Goal: Use online tool/utility: Utilize a website feature to perform a specific function

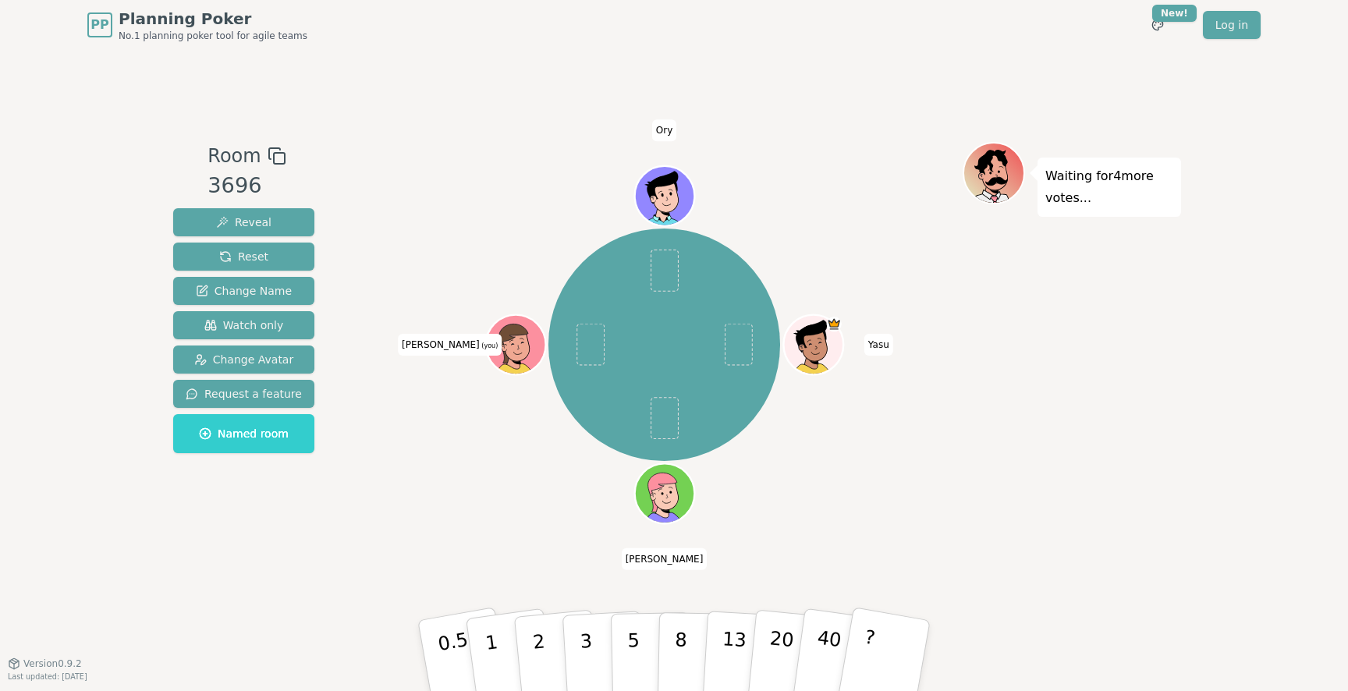
click at [510, 341] on icon at bounding box center [517, 343] width 58 height 7
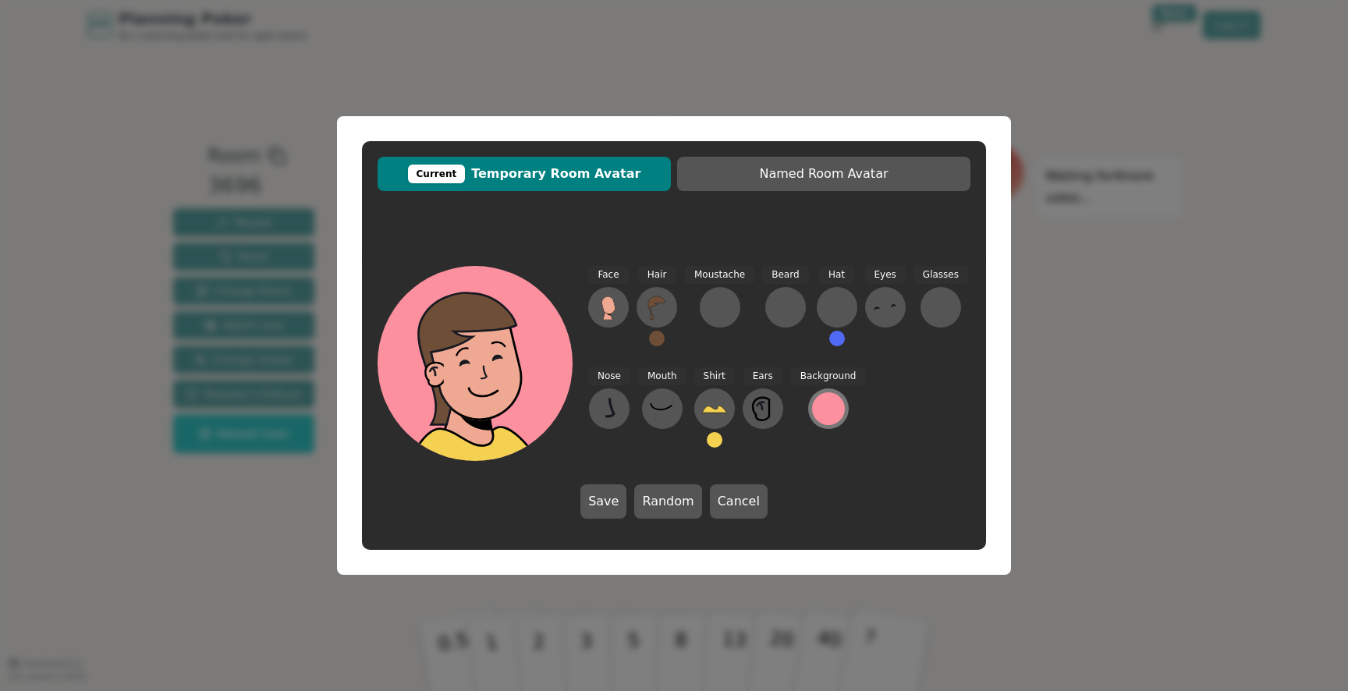
click at [819, 411] on div at bounding box center [828, 408] width 33 height 33
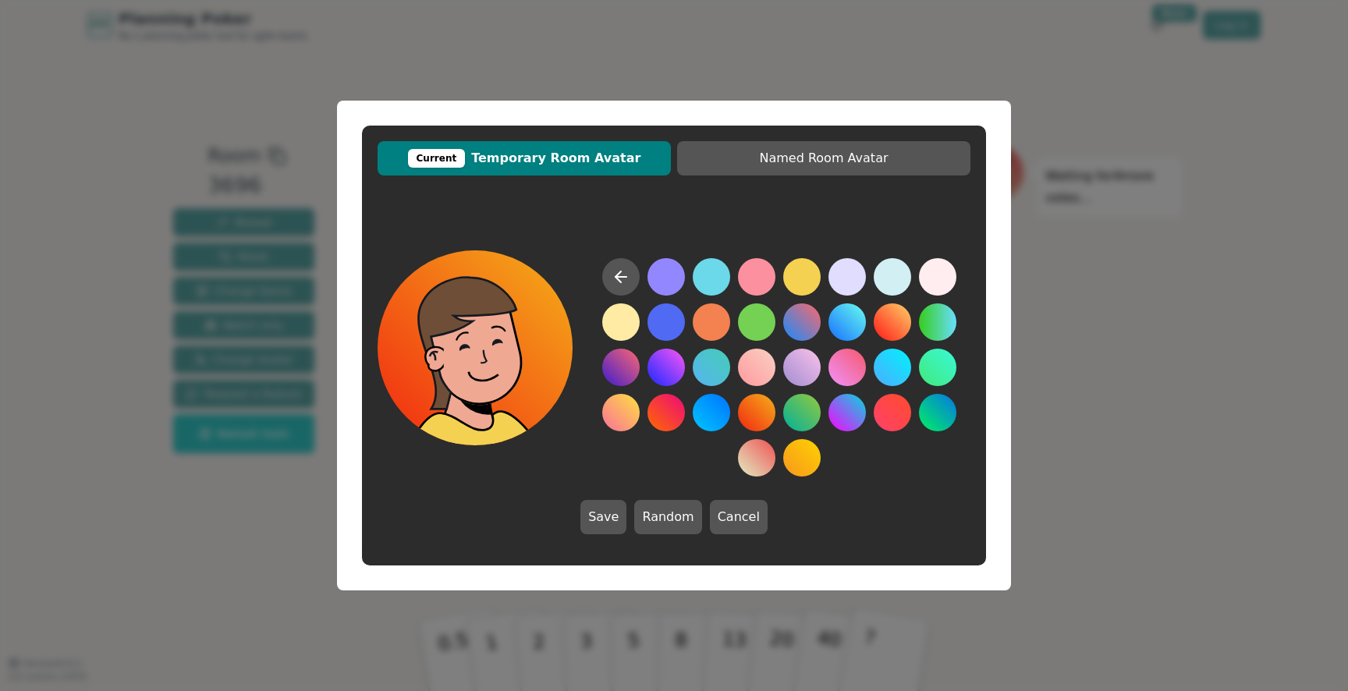
click at [765, 420] on button at bounding box center [756, 412] width 37 height 37
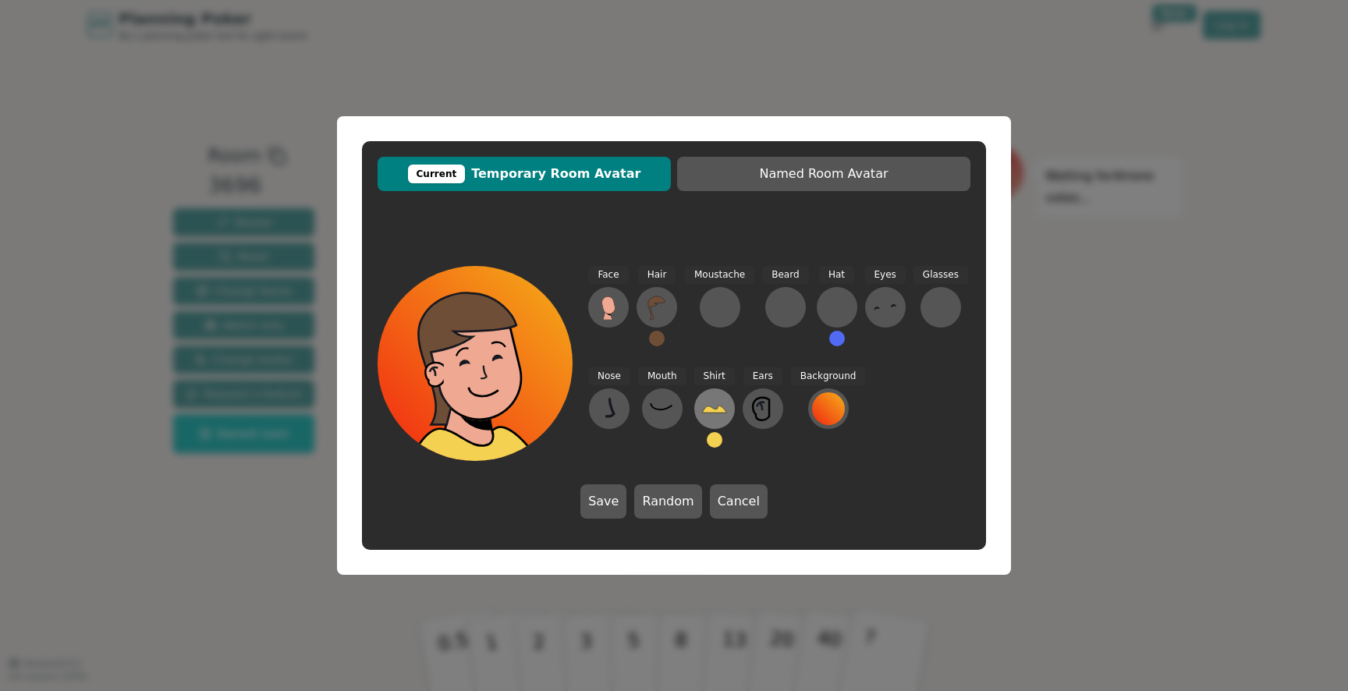
click at [702, 406] on icon at bounding box center [714, 408] width 25 height 25
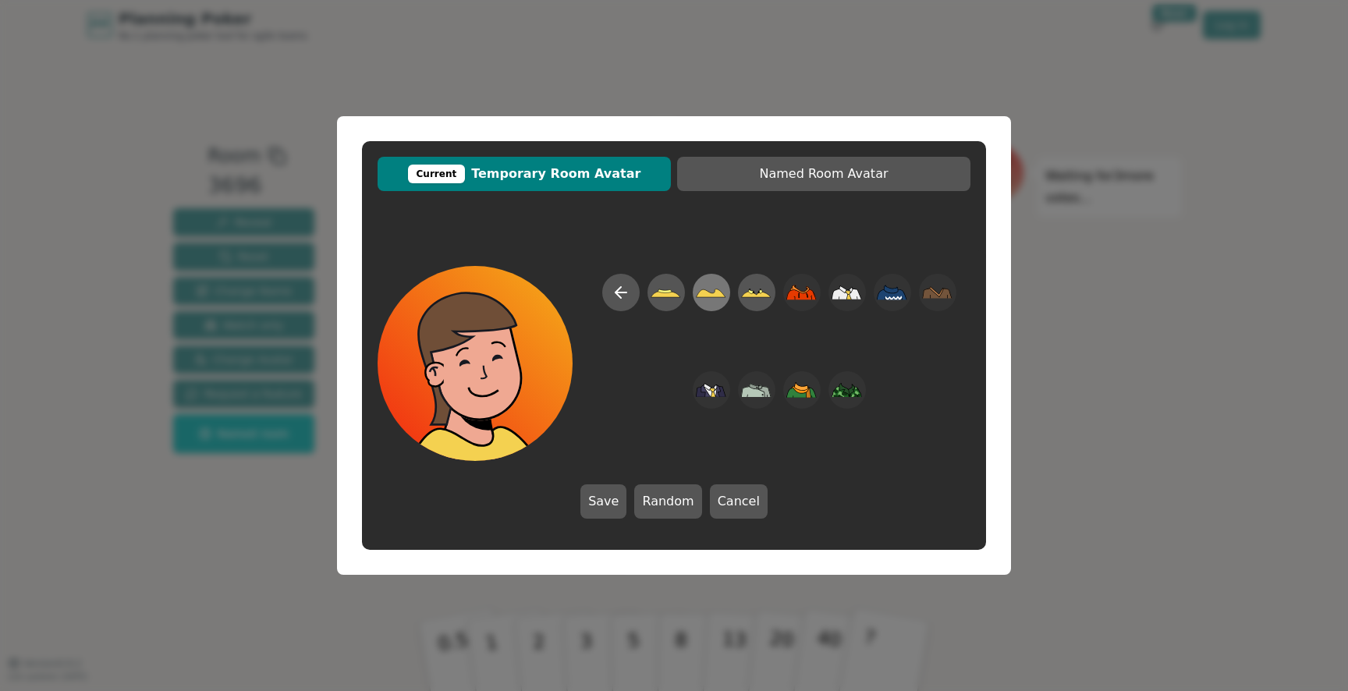
click at [711, 300] on icon at bounding box center [711, 292] width 30 height 35
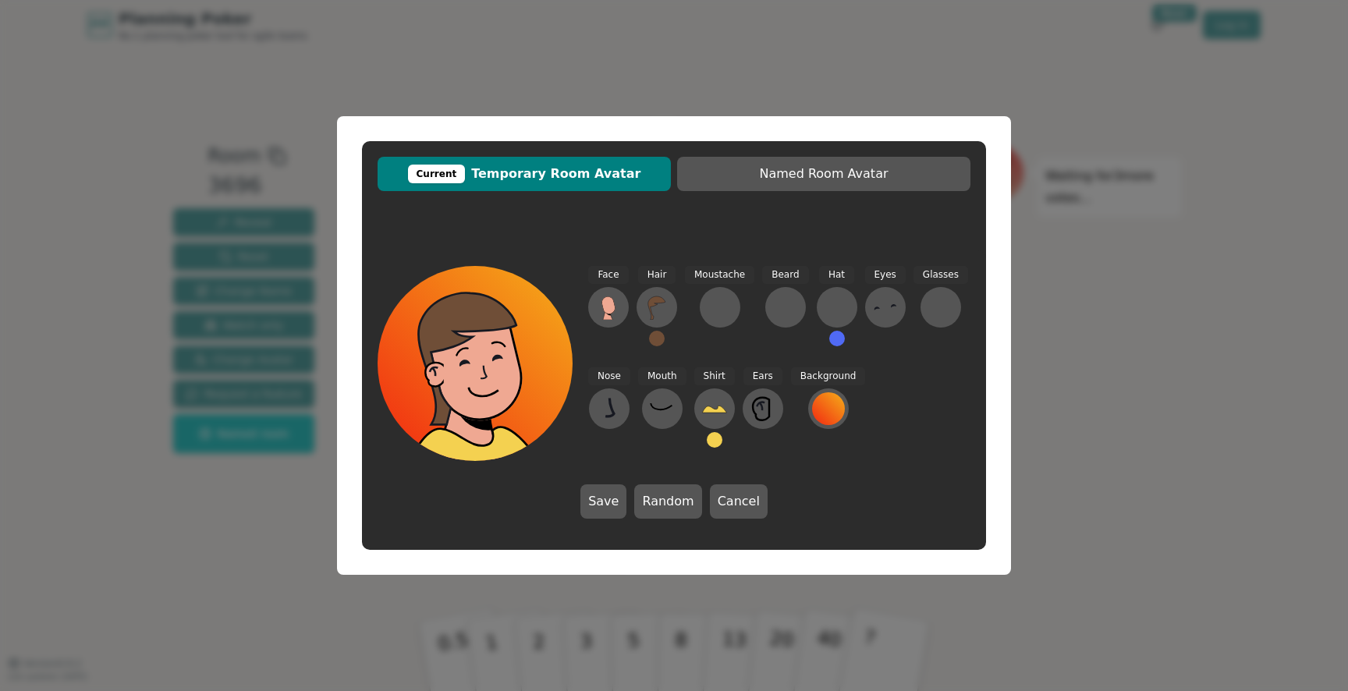
click at [717, 439] on button at bounding box center [715, 440] width 16 height 16
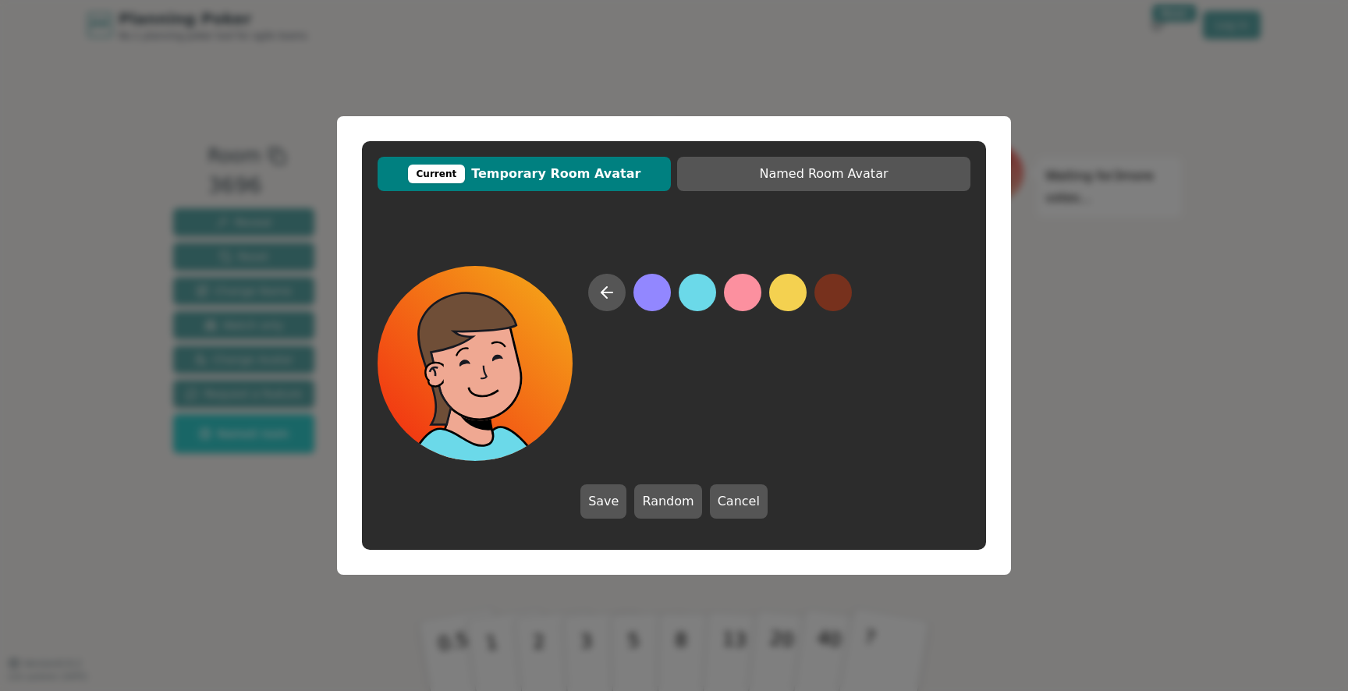
click at [697, 297] on button at bounding box center [697, 292] width 37 height 37
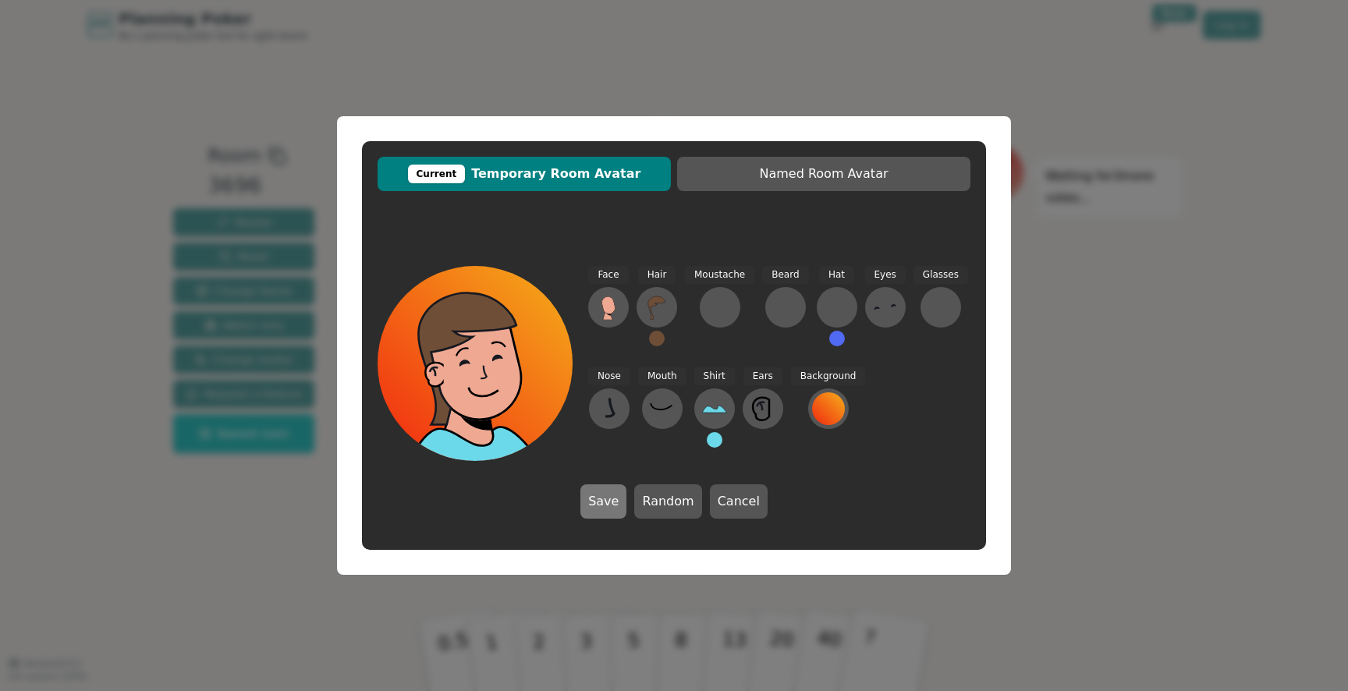
click at [623, 507] on button "Save" at bounding box center [604, 502] width 46 height 34
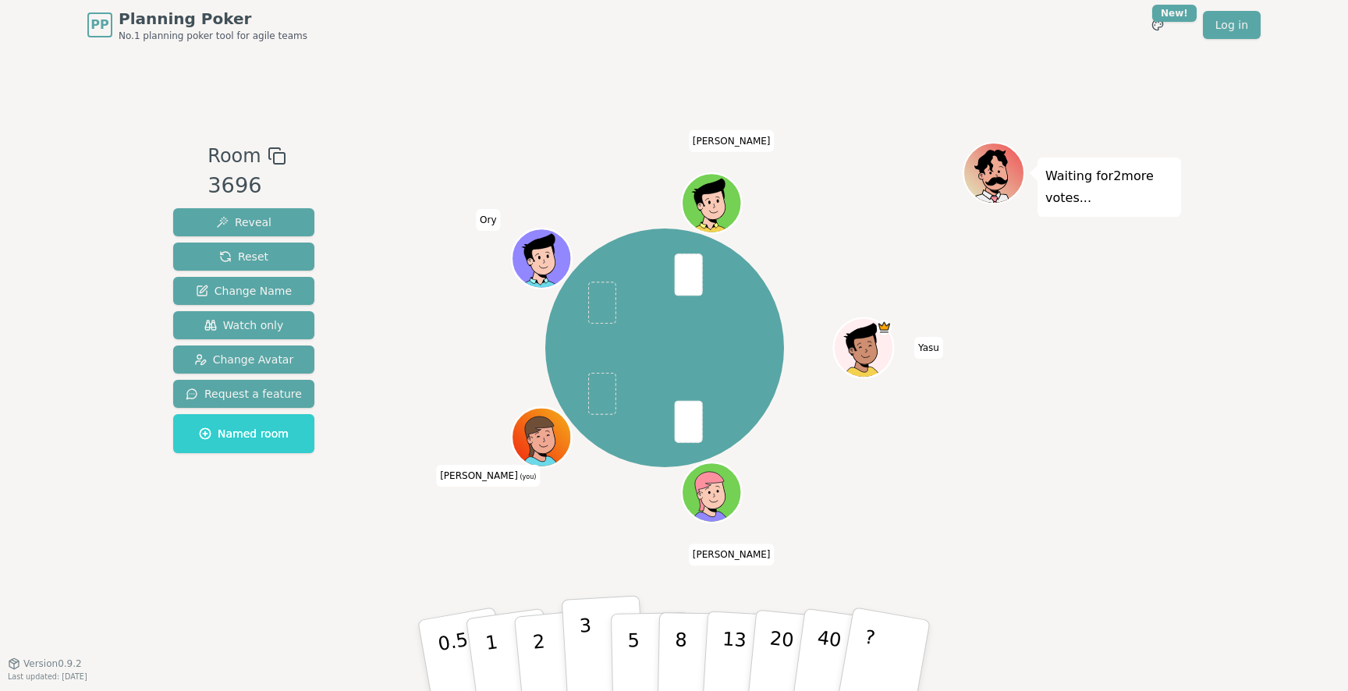
click at [598, 649] on button "3" at bounding box center [604, 656] width 85 height 122
drag, startPoint x: 623, startPoint y: 636, endPoint x: 658, endPoint y: 528, distance: 113.3
click at [658, 528] on div "Room 3696 Reveal Reset Change Name Watch only Change Avatar Request a feature N…" at bounding box center [674, 356] width 1014 height 429
click at [602, 631] on button "3" at bounding box center [604, 656] width 85 height 122
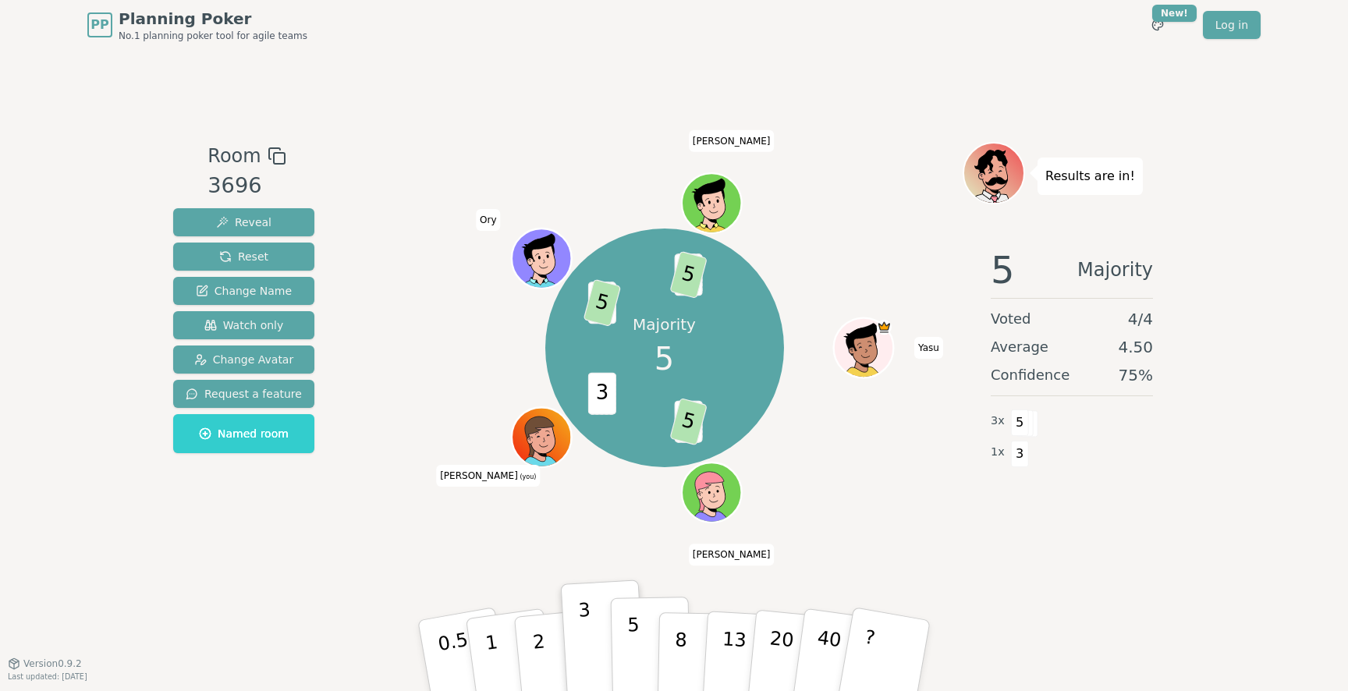
click at [650, 641] on button "5" at bounding box center [651, 656] width 80 height 119
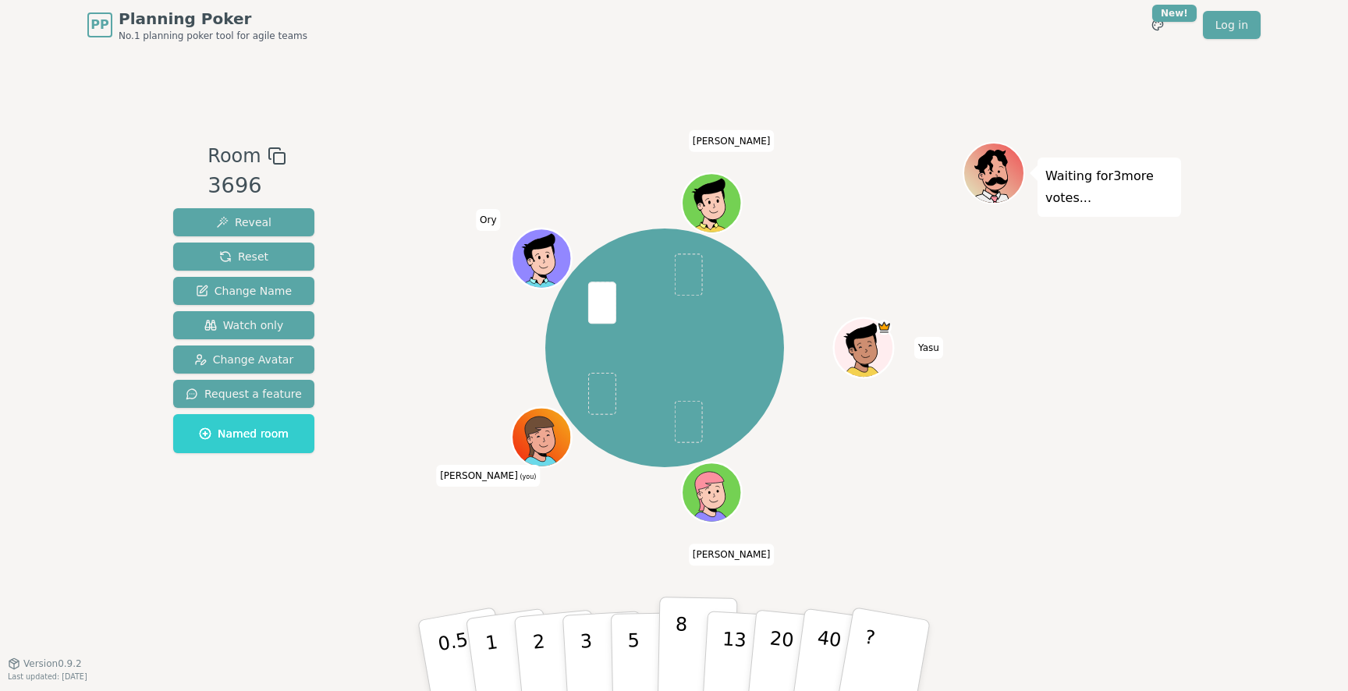
click at [687, 653] on button "8" at bounding box center [698, 656] width 80 height 119
click at [642, 637] on button "5" at bounding box center [651, 656] width 80 height 119
click at [590, 642] on p "3" at bounding box center [587, 657] width 17 height 85
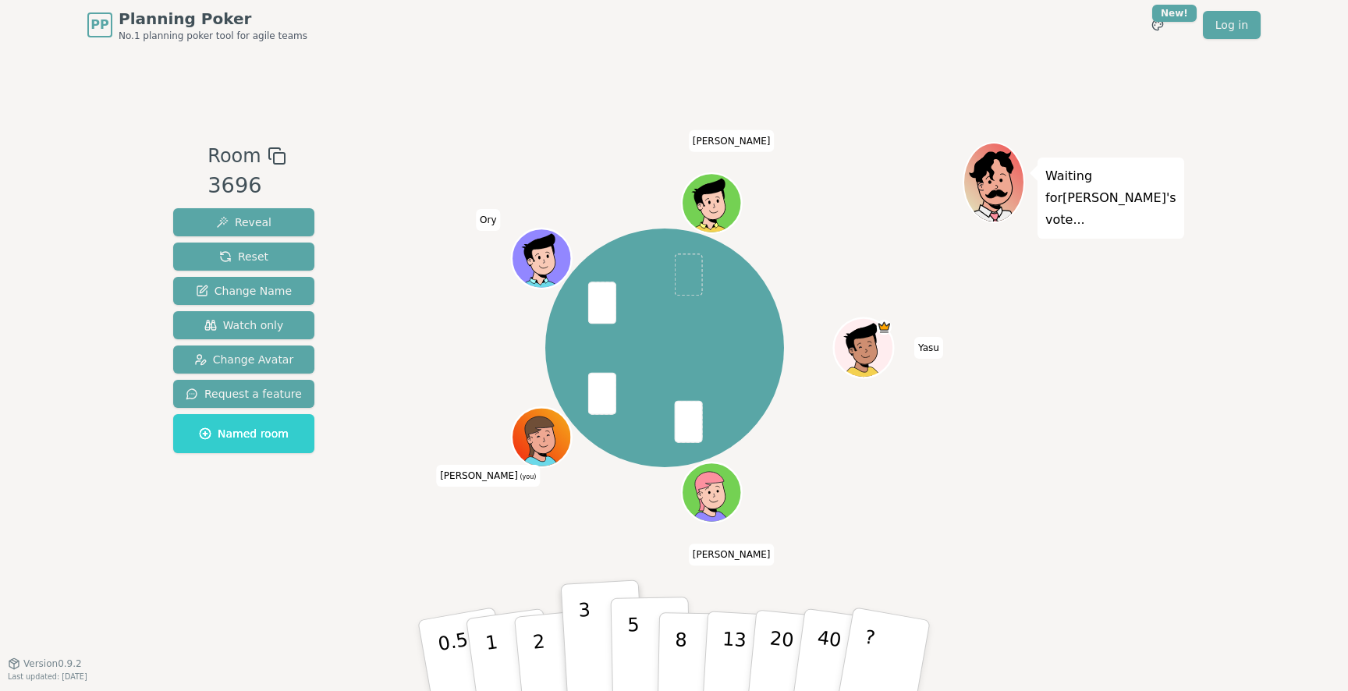
click at [652, 641] on button "5" at bounding box center [651, 656] width 80 height 119
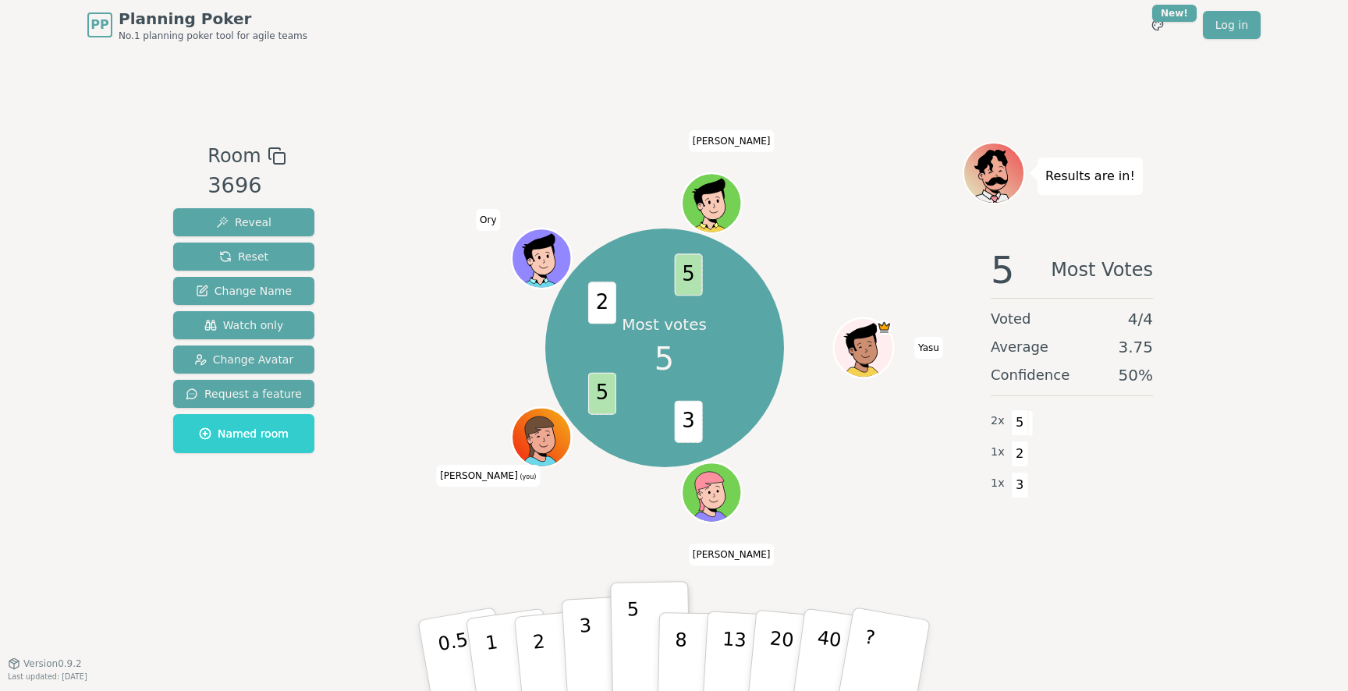
click at [581, 630] on p "3" at bounding box center [587, 657] width 17 height 85
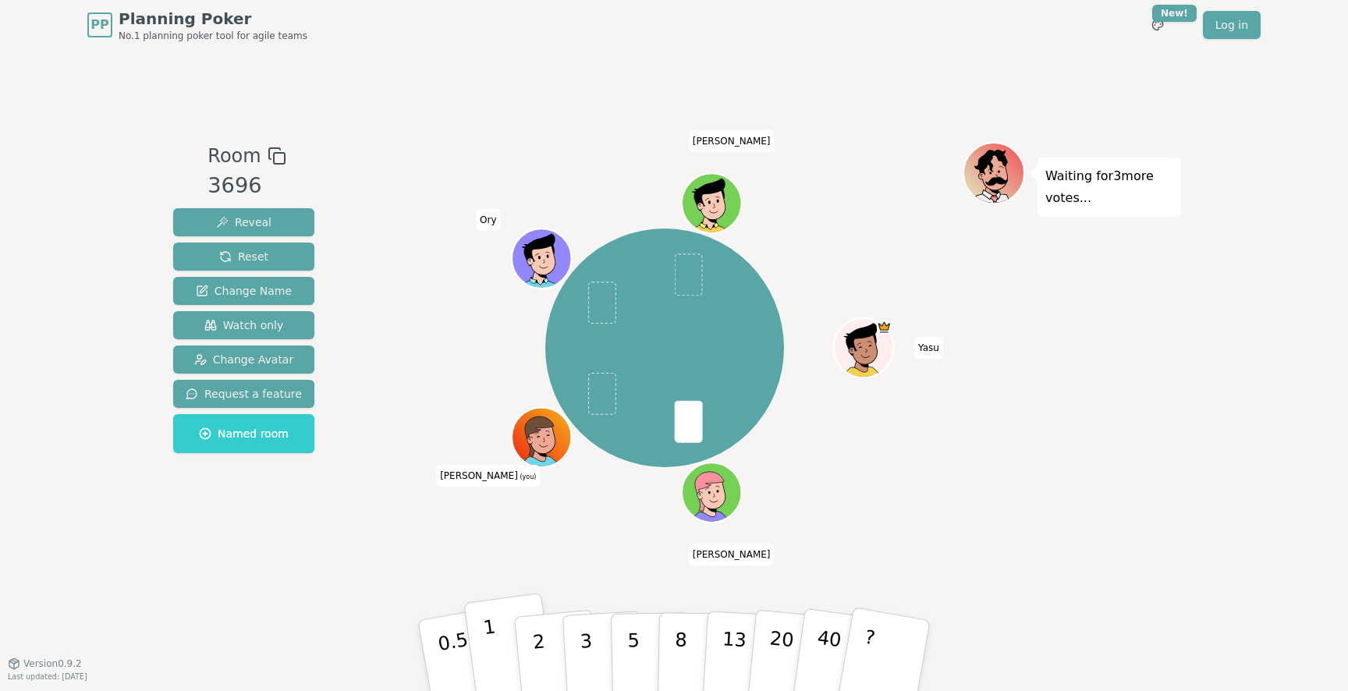
click at [505, 642] on button "1" at bounding box center [509, 656] width 93 height 126
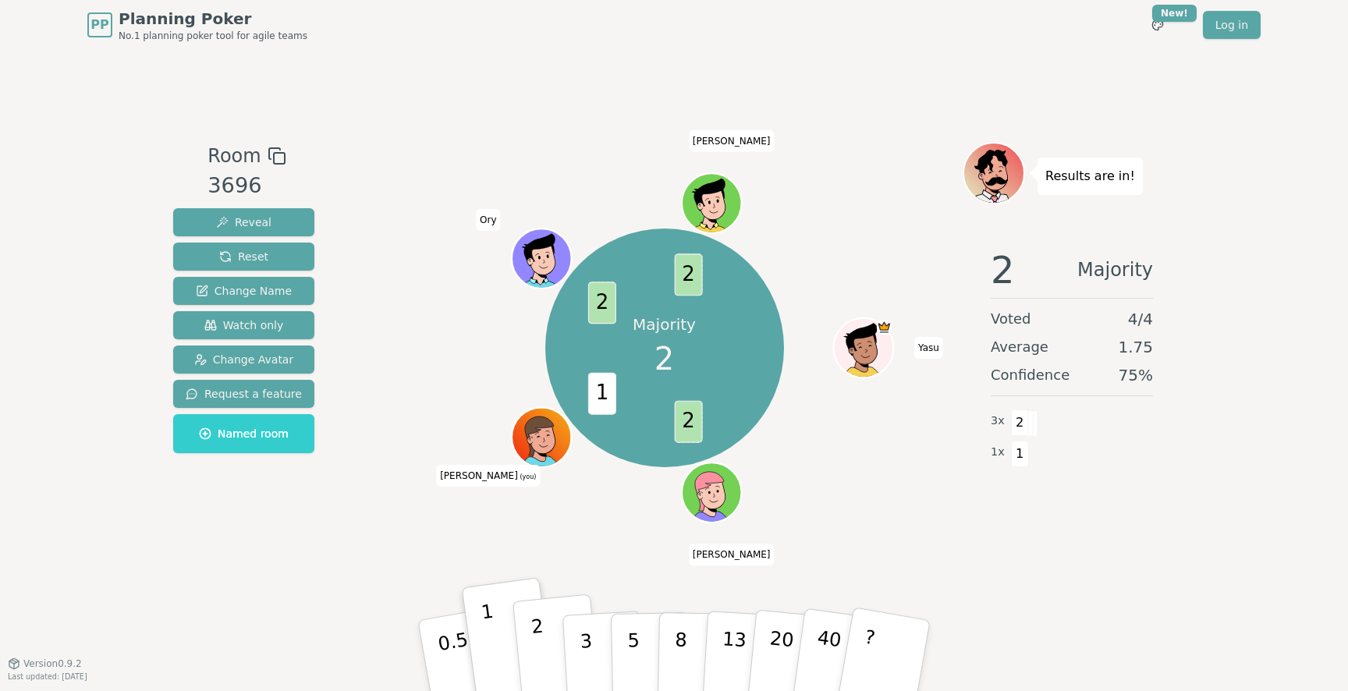
click at [552, 630] on button "2" at bounding box center [557, 657] width 89 height 124
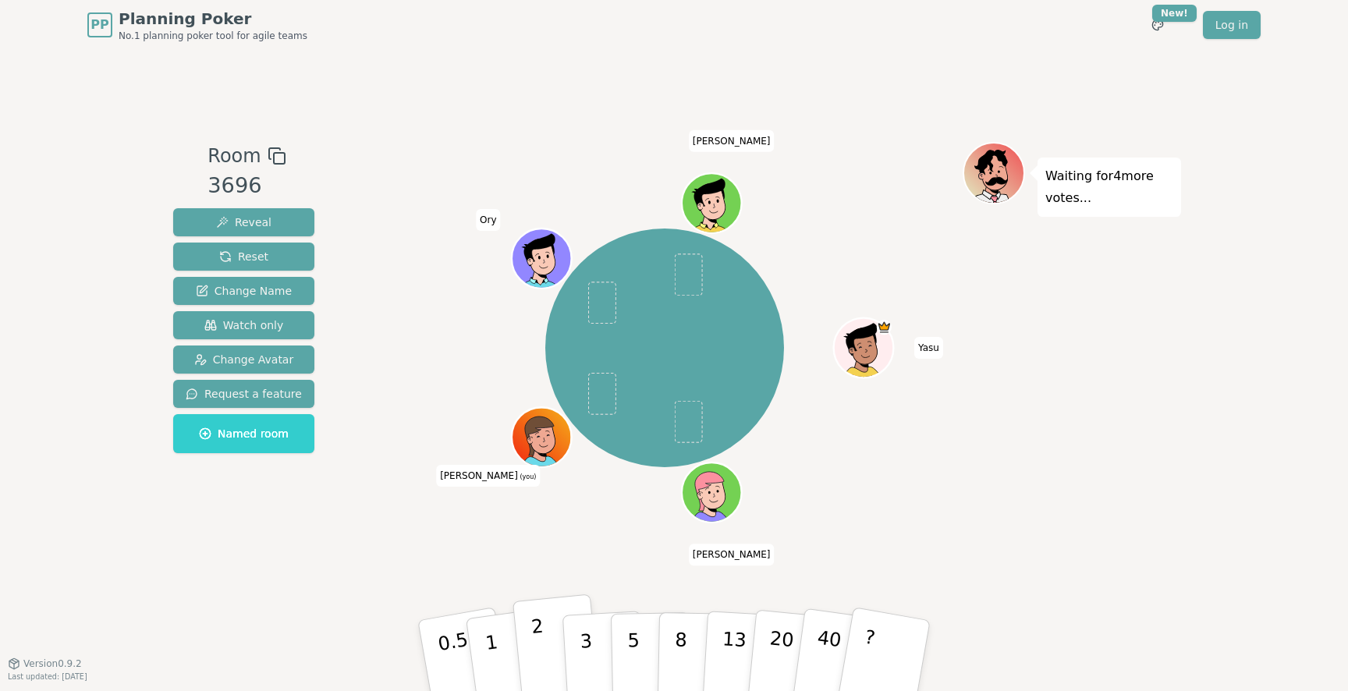
click at [549, 639] on button "2" at bounding box center [557, 657] width 89 height 124
click at [534, 621] on p "2" at bounding box center [541, 658] width 20 height 85
click at [584, 630] on p "3" at bounding box center [587, 657] width 17 height 85
click at [630, 634] on p "5" at bounding box center [633, 656] width 13 height 84
click at [627, 618] on p "5" at bounding box center [633, 656] width 13 height 84
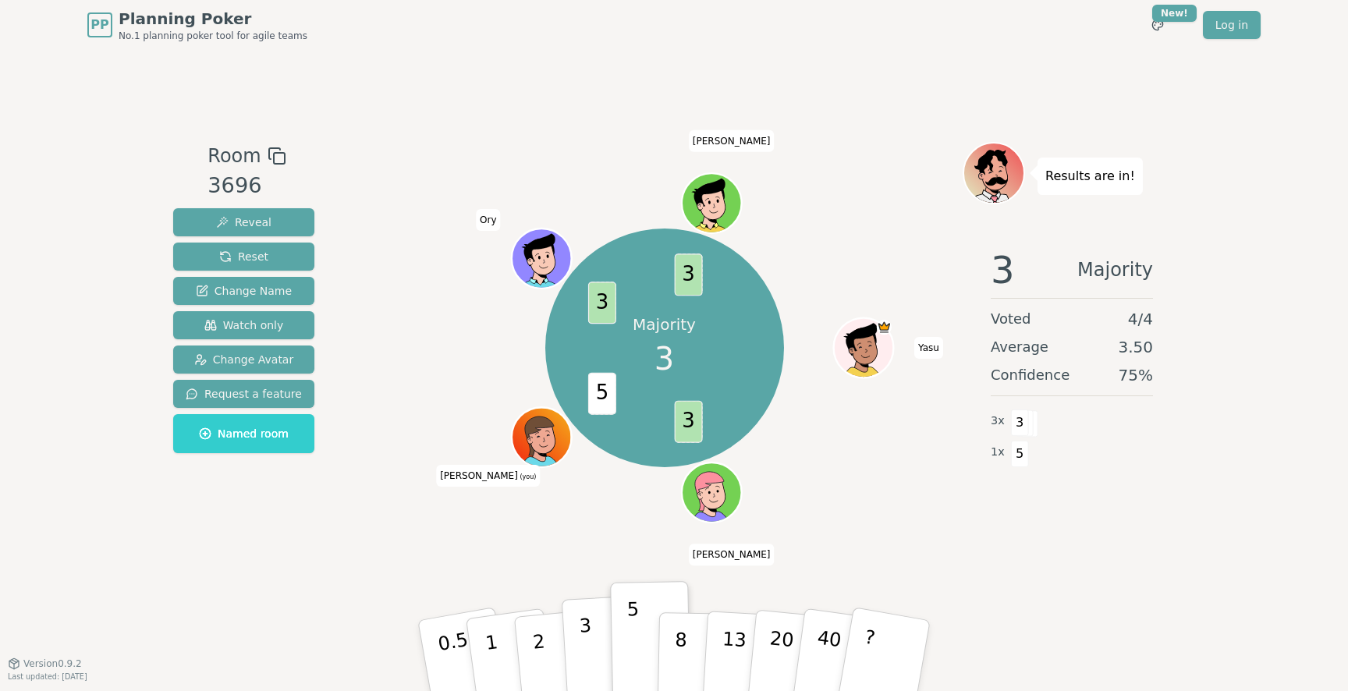
click at [588, 640] on p "3" at bounding box center [587, 657] width 17 height 85
